Goal: Task Accomplishment & Management: Use online tool/utility

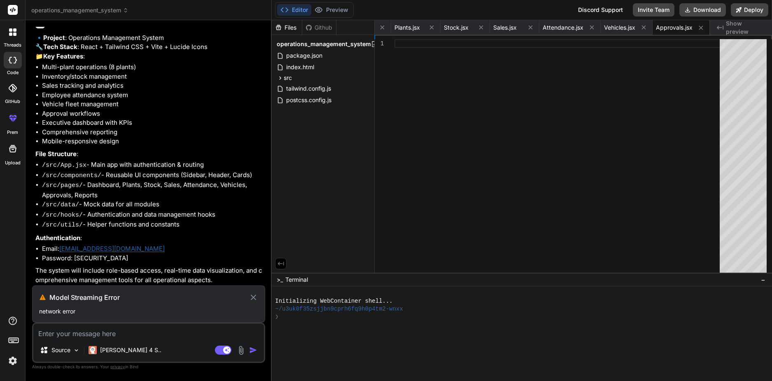
scroll to position [391, 0]
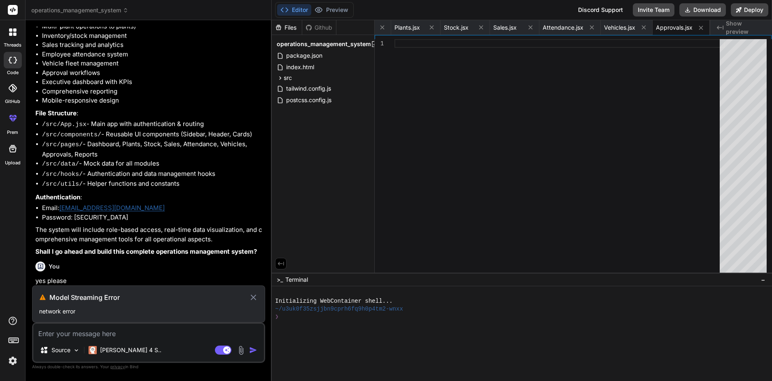
click at [76, 298] on h3 "Model Streaming Error" at bounding box center [148, 297] width 199 height 10
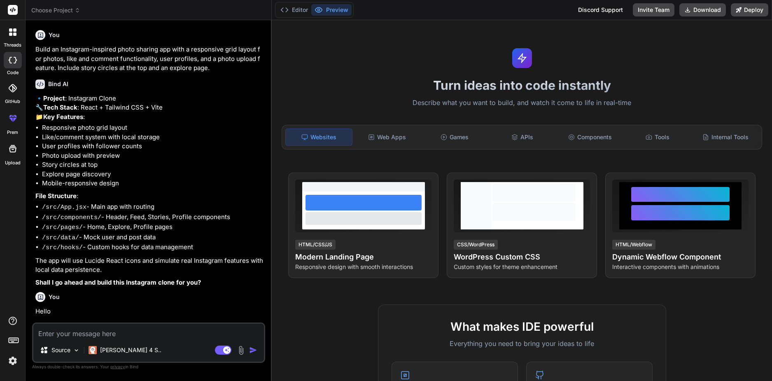
type textarea "x"
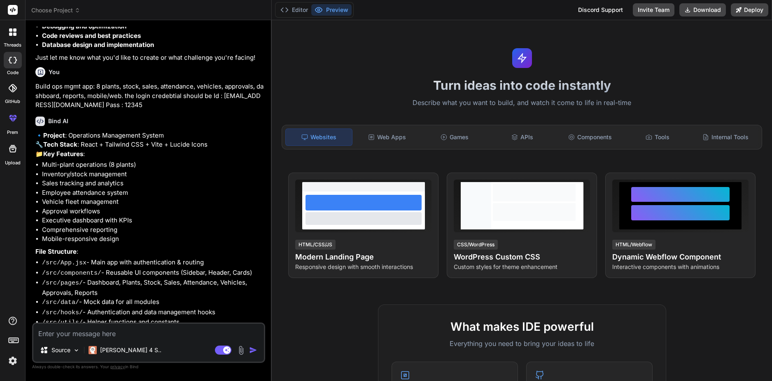
scroll to position [385, 0]
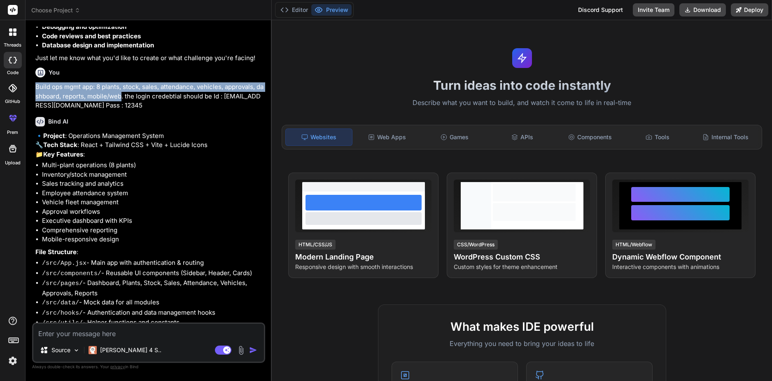
drag, startPoint x: 36, startPoint y: 101, endPoint x: 124, endPoint y: 112, distance: 88.8
click at [124, 110] on p "Build ops mgmt app: 8 plants, stock, sales, attendance, vehicles, approvals, da…" at bounding box center [149, 96] width 228 height 28
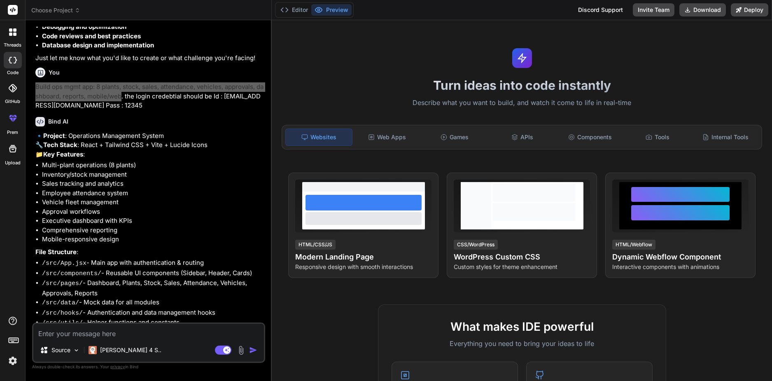
copy p "Build ops mgmt app: 8 plants, stock, sales, attendance, vehicles, approvals, da…"
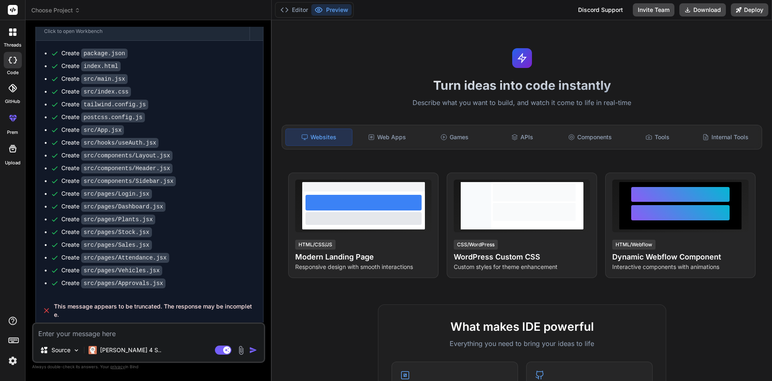
scroll to position [840, 0]
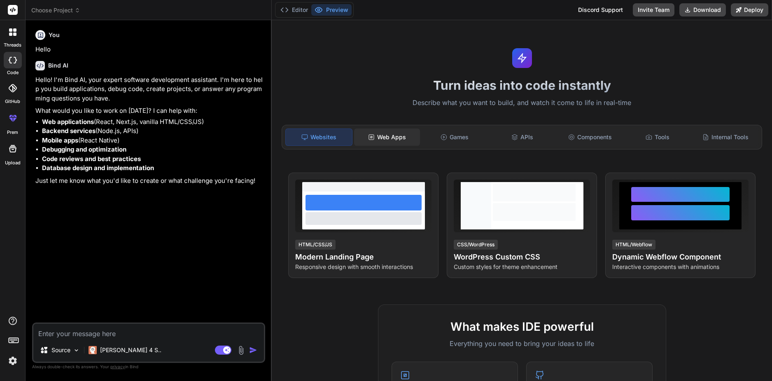
click at [386, 140] on div "Web Apps" at bounding box center [387, 136] width 66 height 17
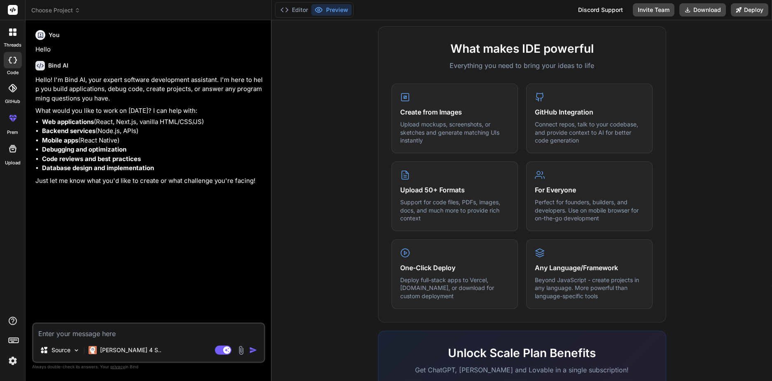
scroll to position [408, 0]
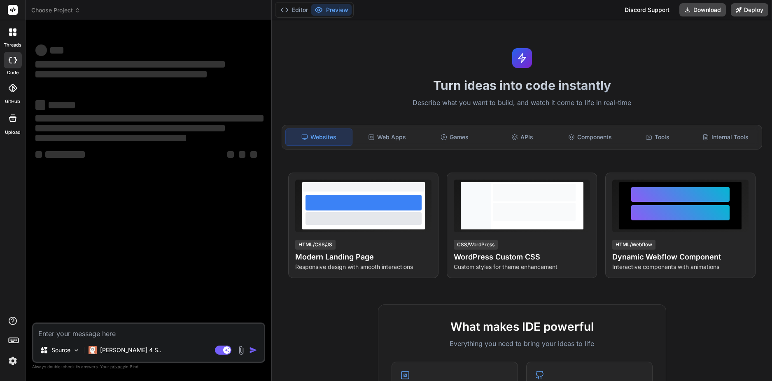
click at [114, 330] on textarea at bounding box center [148, 331] width 231 height 15
click at [386, 138] on div "Web Apps" at bounding box center [387, 136] width 66 height 17
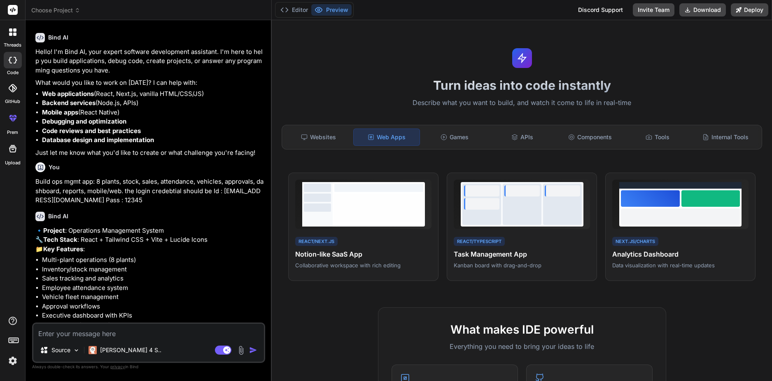
click at [147, 326] on textarea at bounding box center [148, 331] width 231 height 15
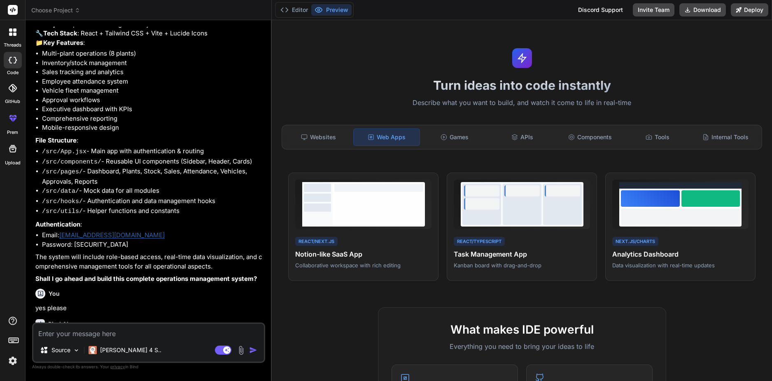
scroll to position [585, 0]
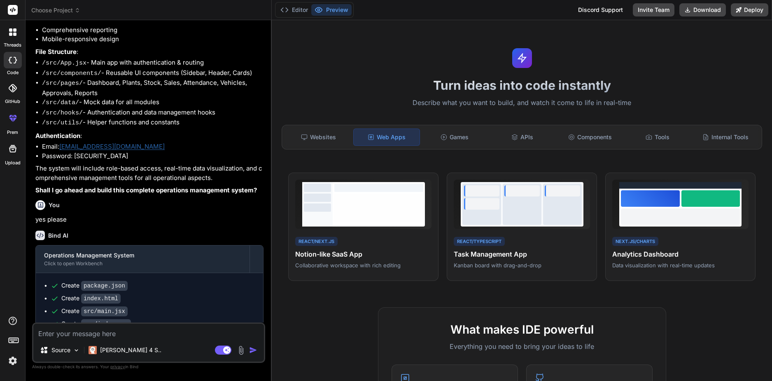
type textarea "x"
paste textarea "Build ops mgmt app: 8 plants, stock, sales, attendance, vehicles, approvals, da…"
type textarea "Build ops mgmt app: 8 plants, stock, sales, attendance, vehicles, approvals, da…"
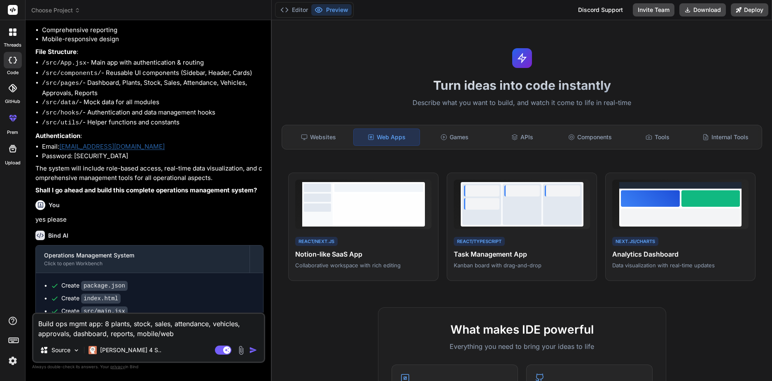
type textarea "x"
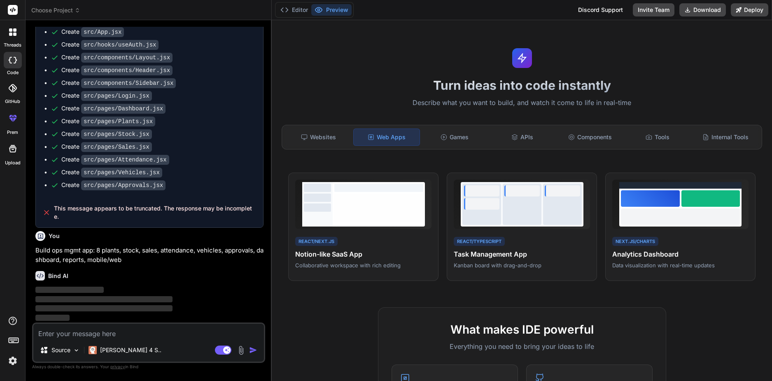
scroll to position [935, 0]
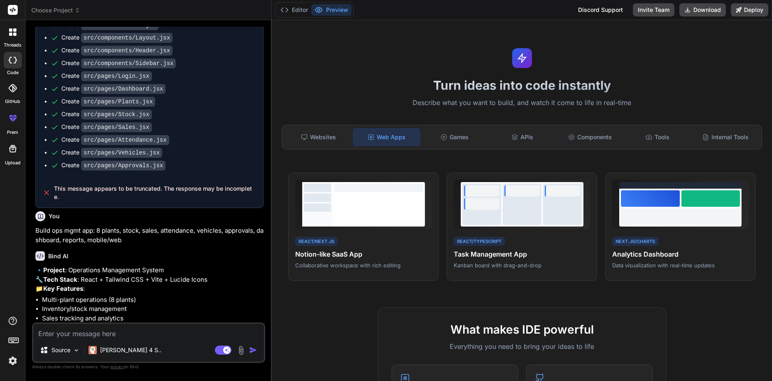
type textarea "x"
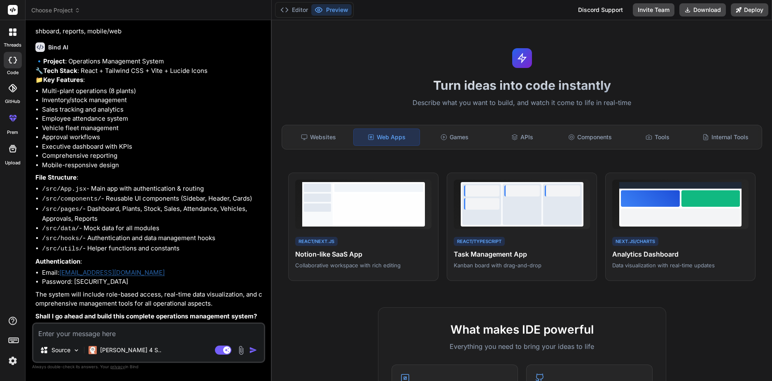
scroll to position [1177, 0]
click at [129, 336] on textarea at bounding box center [148, 331] width 231 height 15
type textarea "y"
type textarea "x"
type textarea "ye"
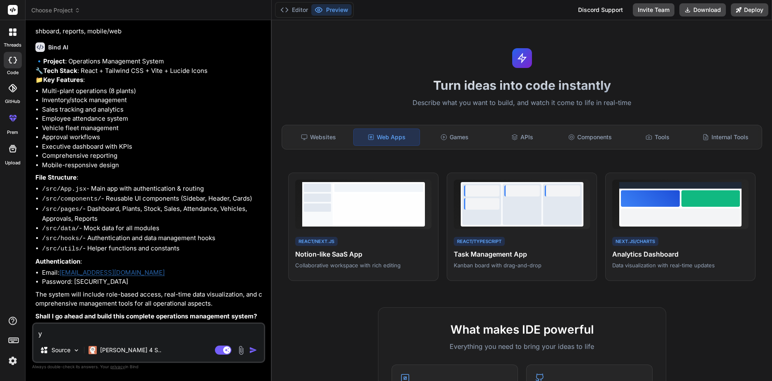
type textarea "x"
type textarea "yes"
type textarea "x"
type textarea "yes"
type textarea "x"
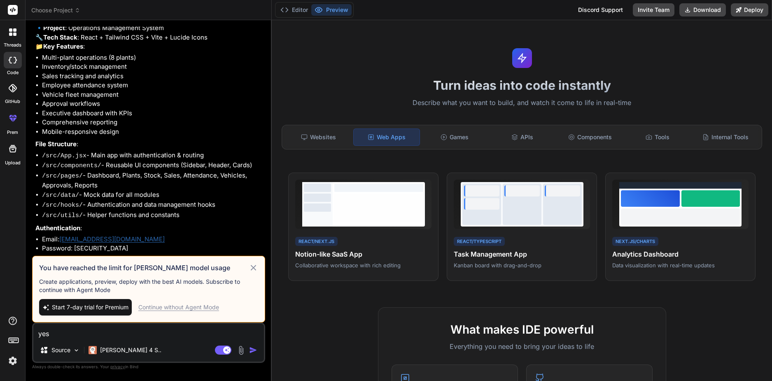
type textarea "yes"
